Goal: Answer question/provide support

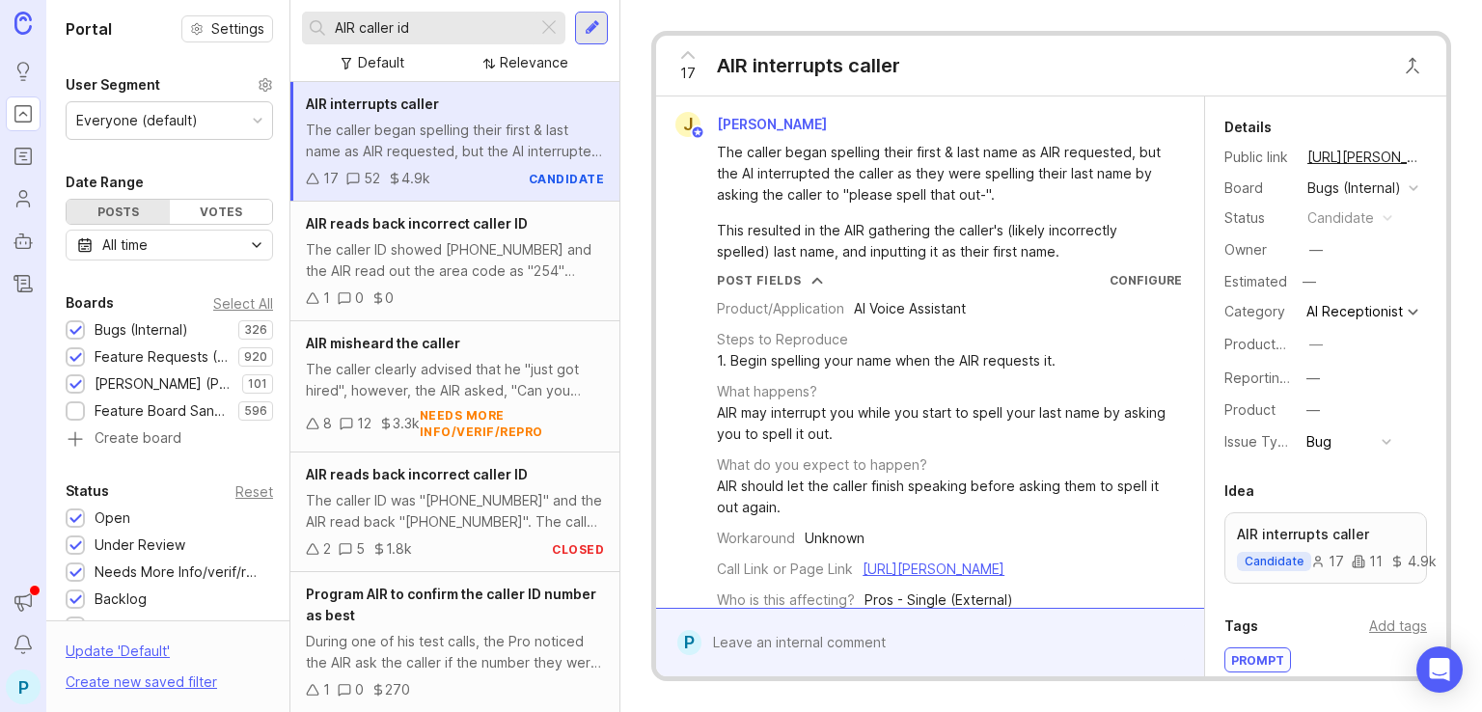
drag, startPoint x: 449, startPoint y: 36, endPoint x: 296, endPoint y: 34, distance: 152.4
click at [296, 34] on div "AIR caller id Default Relevance" at bounding box center [454, 41] width 329 height 82
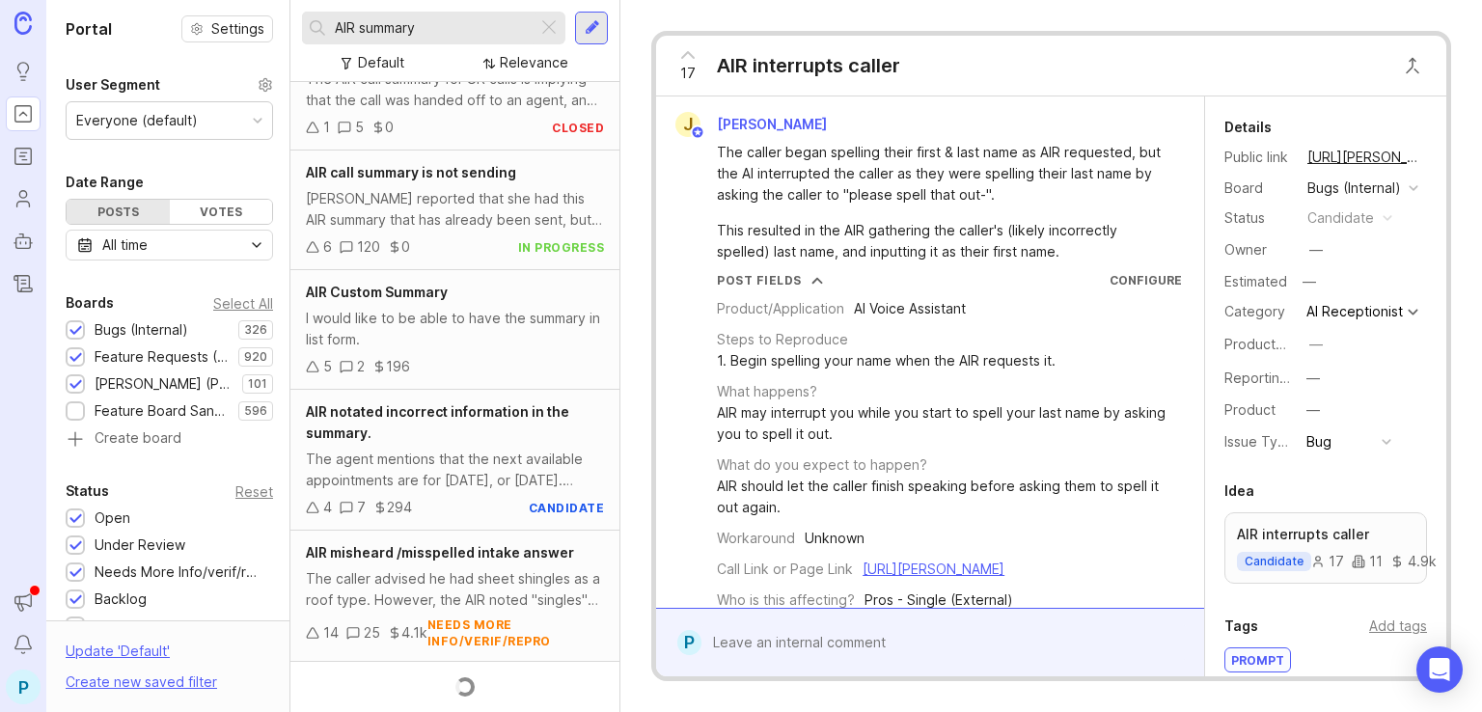
scroll to position [804, 0]
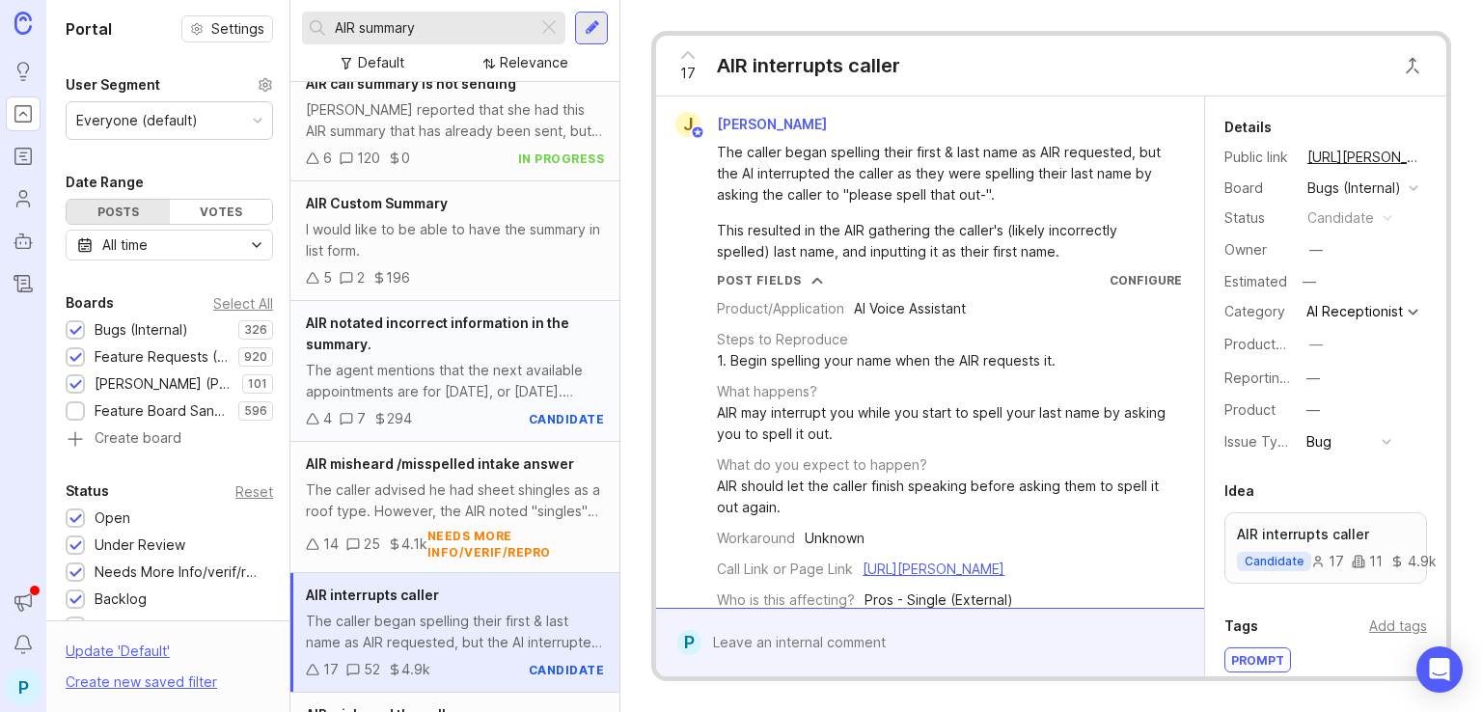
type input "AIR summary"
click at [472, 389] on div "The agent mentions that the next available appointments are for [DATE], or [DAT…" at bounding box center [455, 381] width 298 height 42
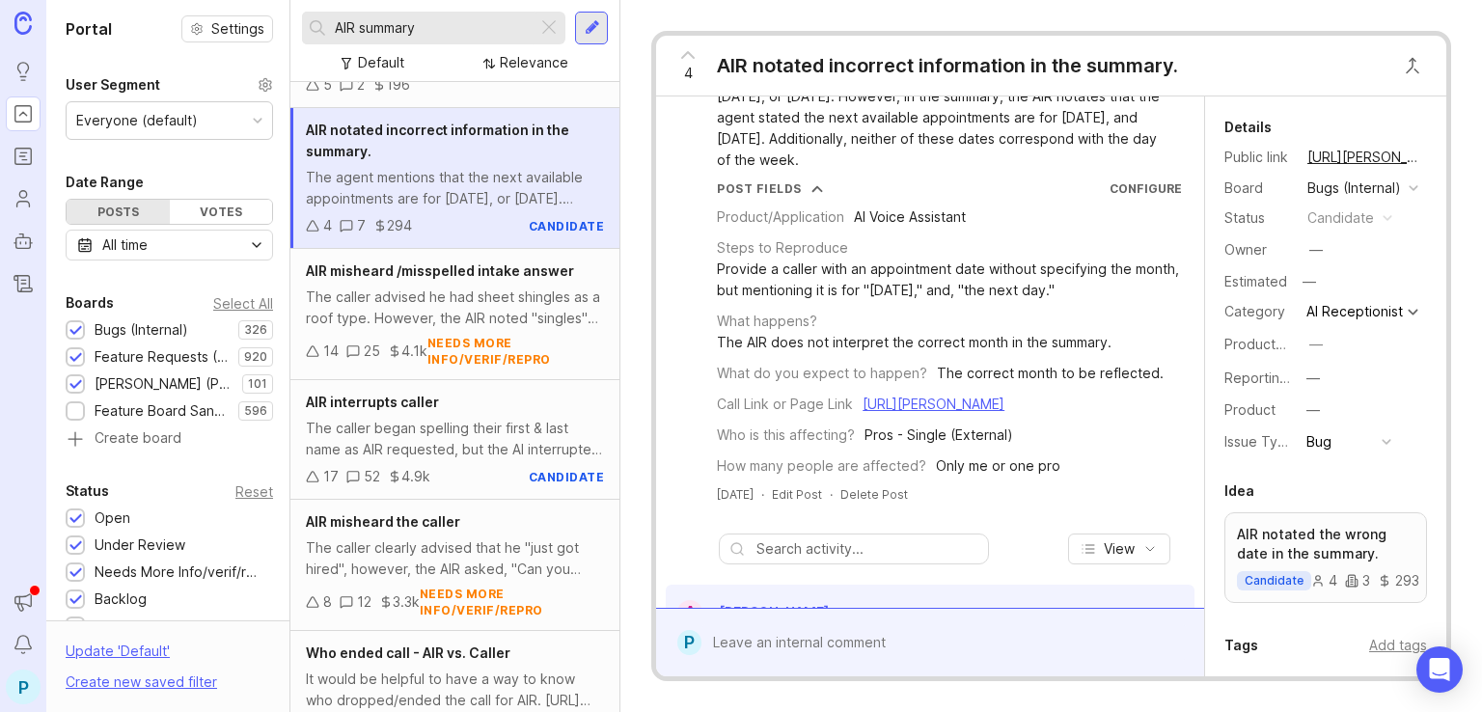
scroll to position [386, 0]
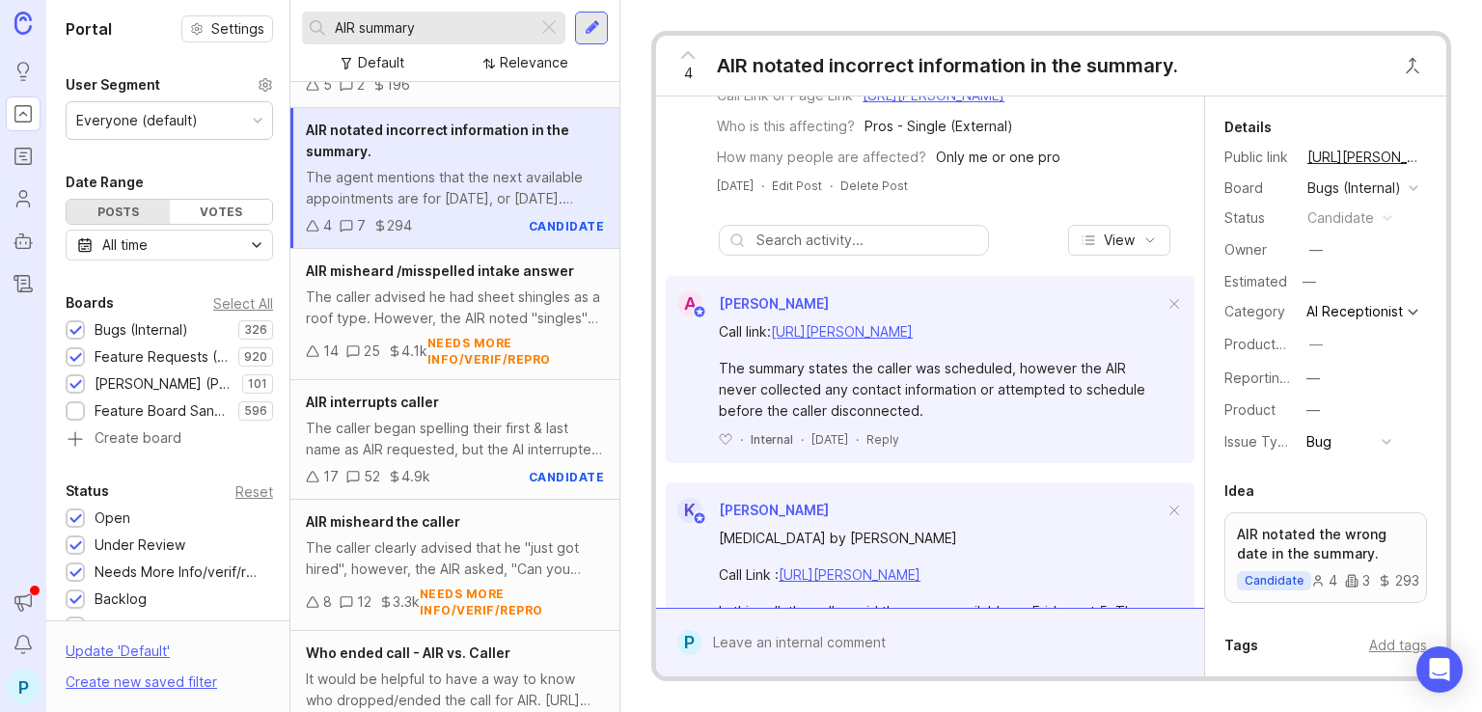
click at [957, 631] on div at bounding box center [943, 642] width 485 height 37
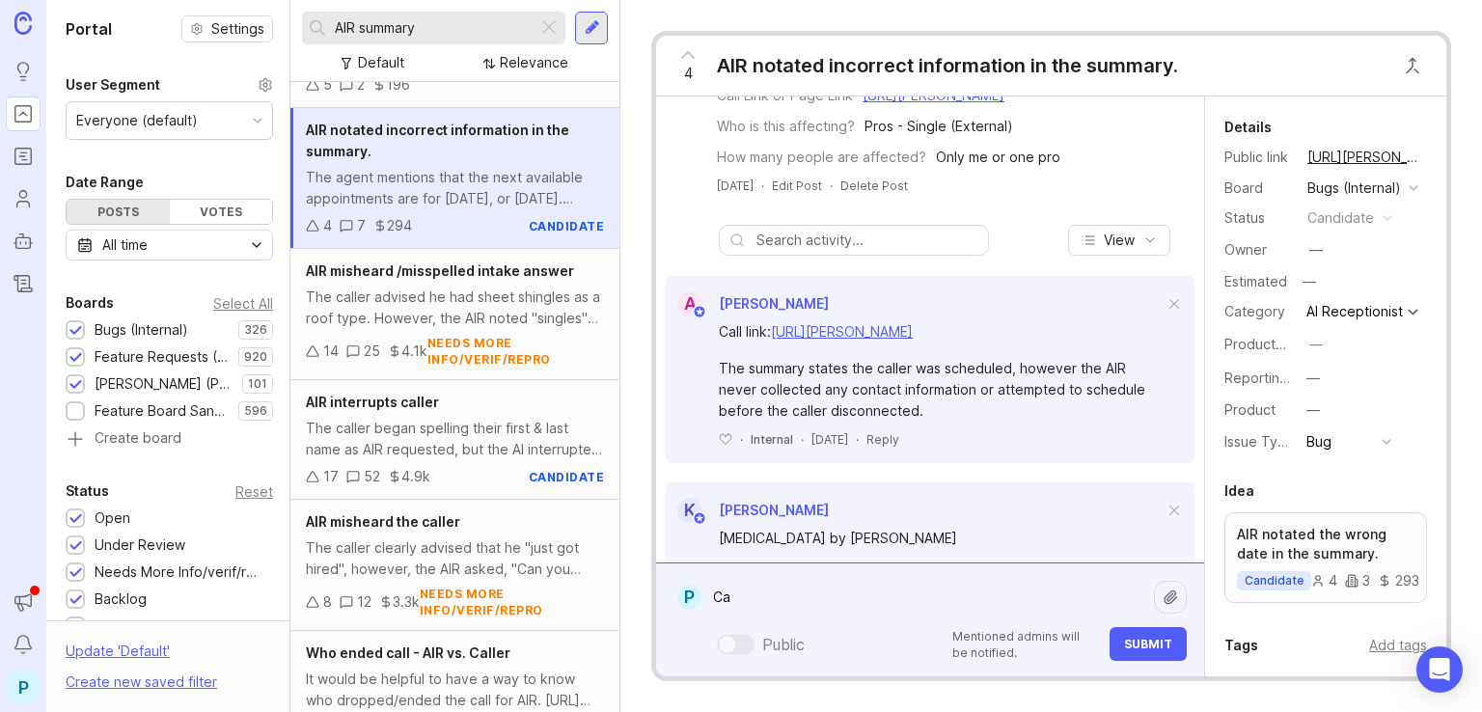
type textarea "C"
type textarea "g"
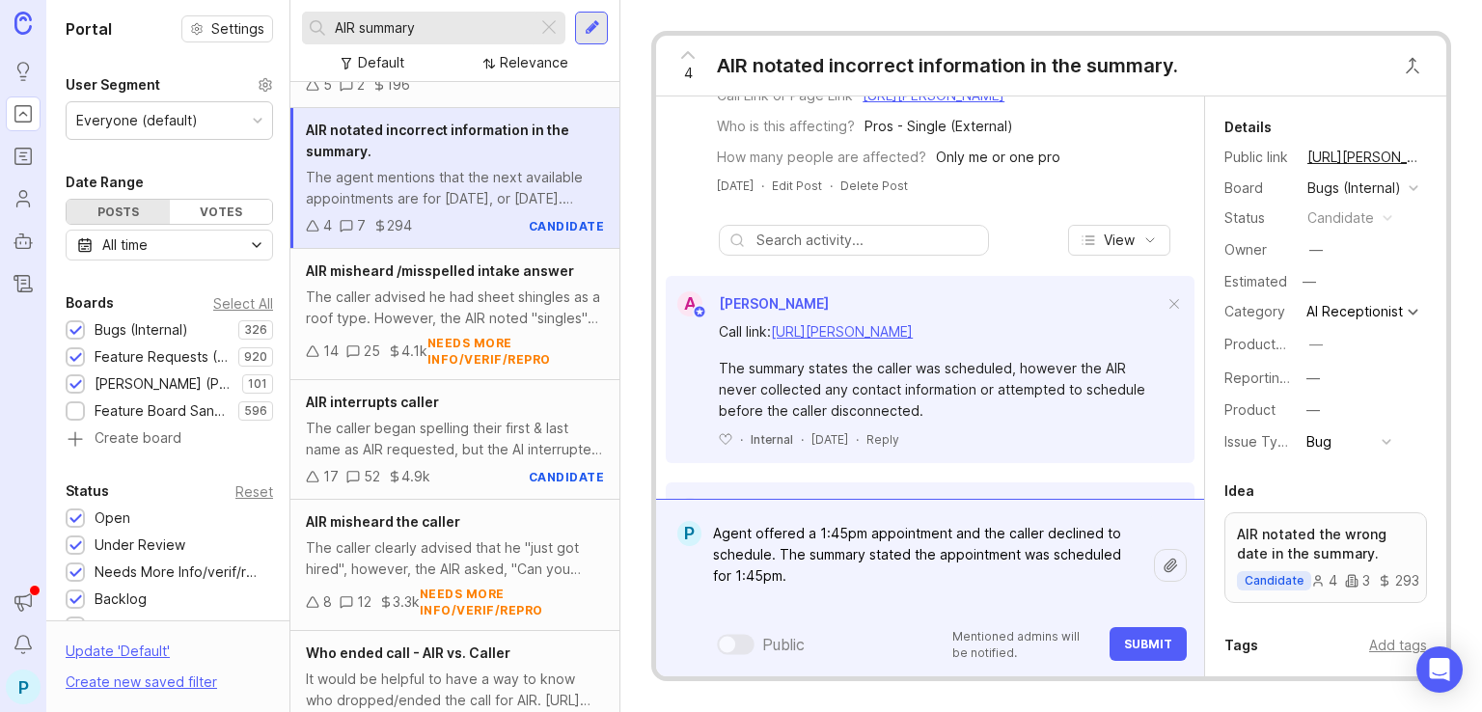
paste textarea "[URL][PERSON_NAME]"
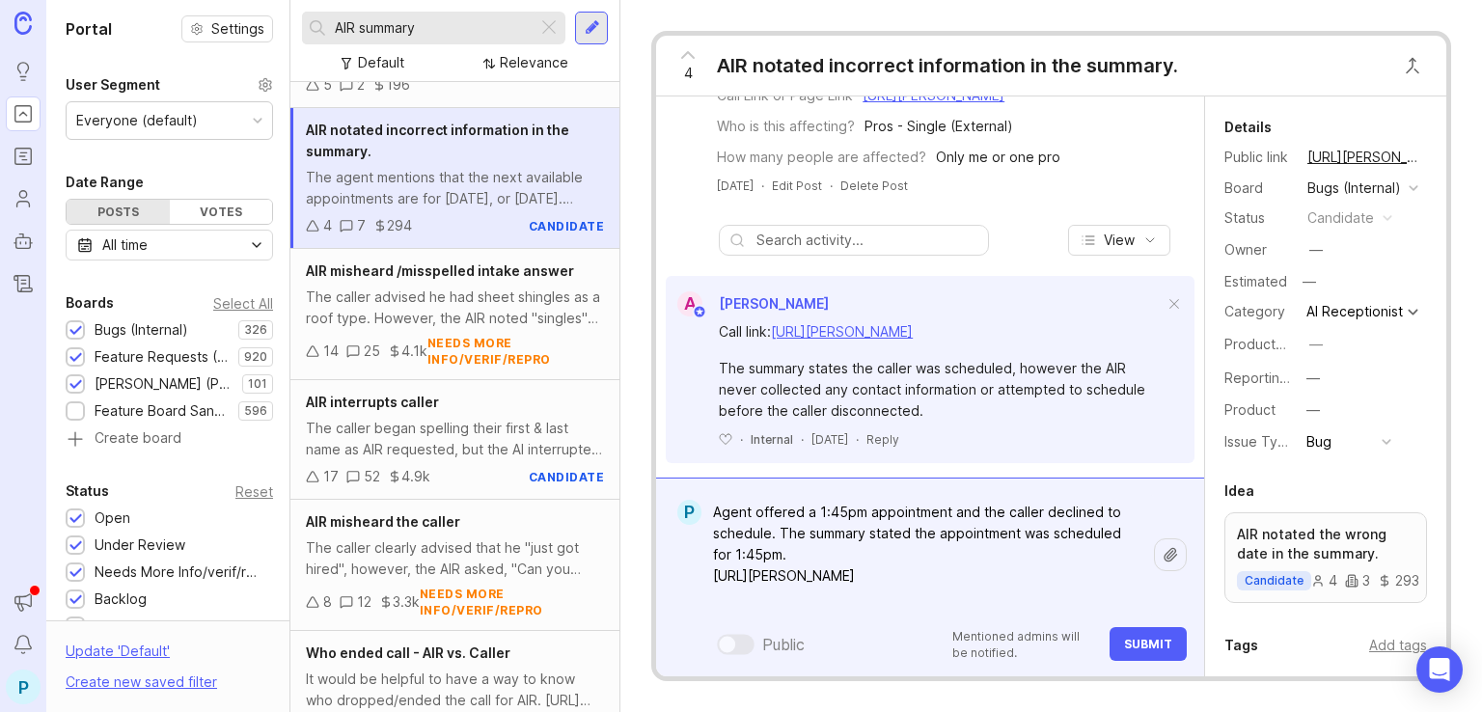
type textarea "Agent offered a 1:45pm appointment and the caller declined to schedule. The sum…"
click at [1137, 661] on form "P Agent offered a 1:45pm appointment and the caller declined to schedule. The s…" at bounding box center [930, 577] width 548 height 199
click at [1142, 658] on button "Submit" at bounding box center [1148, 644] width 77 height 34
